Goal: Find specific page/section: Find specific page/section

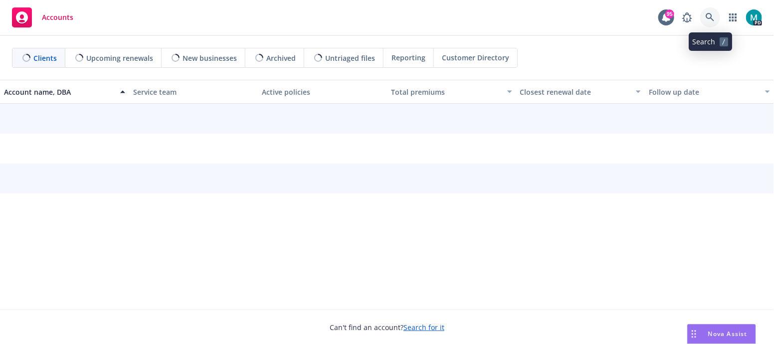
click at [709, 20] on icon at bounding box center [709, 17] width 9 height 9
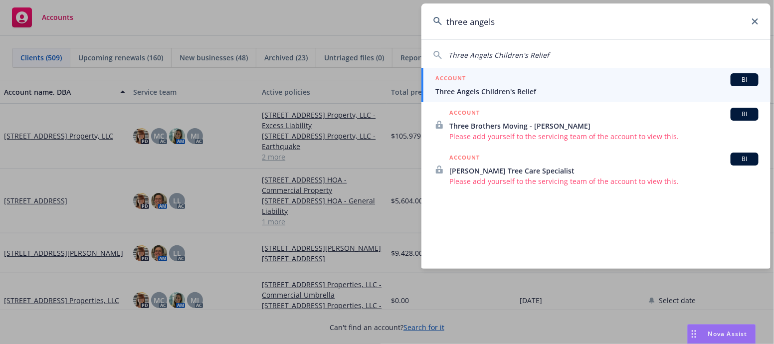
type input "three angels"
click at [494, 87] on span "Three Angels Children's Relief" at bounding box center [596, 91] width 323 height 10
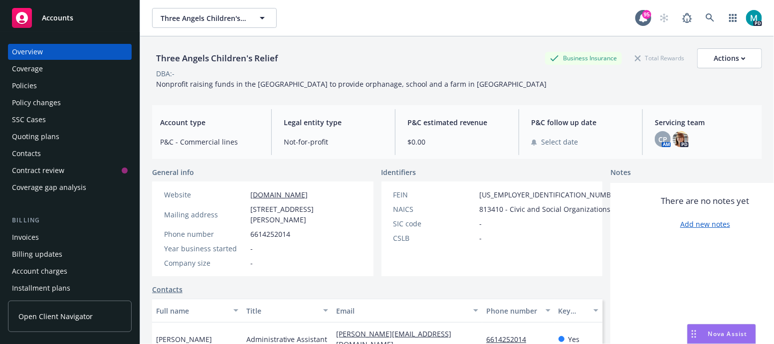
click at [33, 86] on div "Policies" at bounding box center [24, 86] width 25 height 16
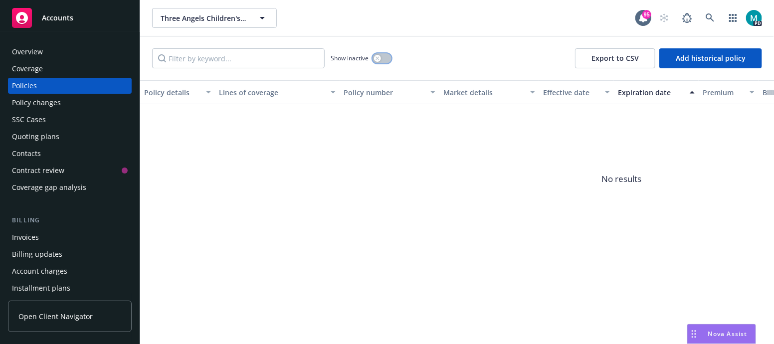
click at [376, 56] on icon "button" at bounding box center [376, 57] width 3 height 3
click at [40, 54] on div "Overview" at bounding box center [27, 52] width 31 height 16
